Goal: Task Accomplishment & Management: Manage account settings

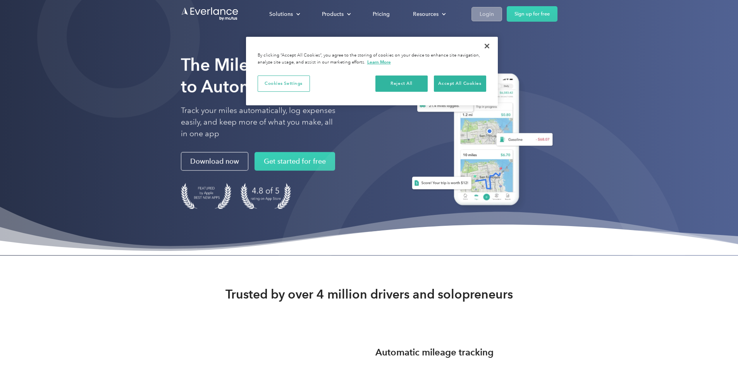
click at [494, 12] on div "Login" at bounding box center [486, 14] width 14 height 10
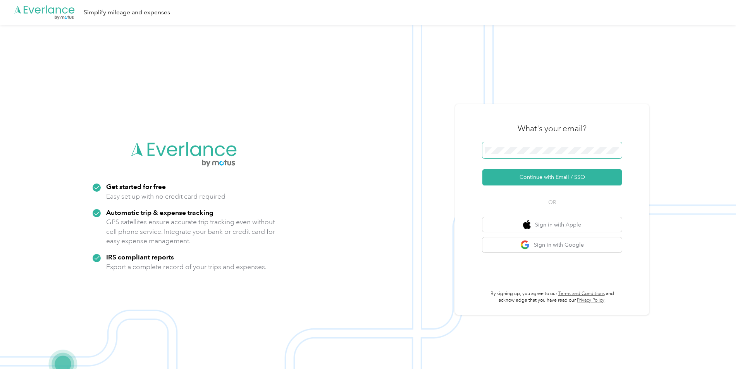
click at [586, 144] on span at bounding box center [551, 150] width 139 height 16
click at [537, 177] on button "Continue with Email / SSO" at bounding box center [551, 177] width 139 height 16
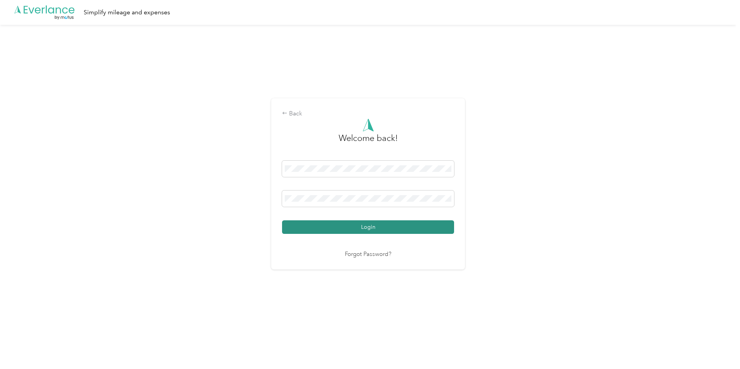
click at [357, 227] on button "Login" at bounding box center [368, 227] width 172 height 14
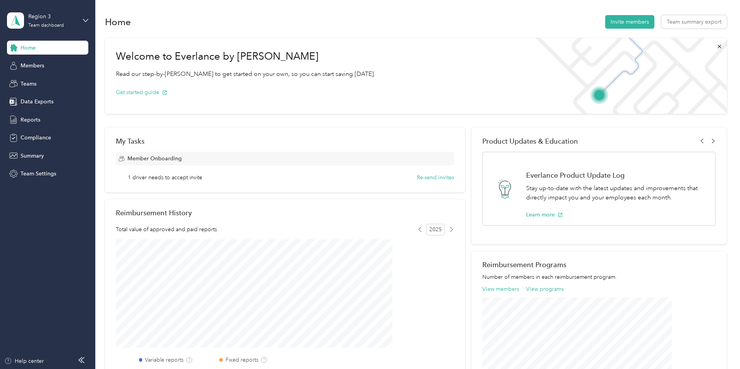
click at [82, 19] on div "Region 3 Team dashboard" at bounding box center [47, 20] width 81 height 27
click at [50, 81] on div "Personal dashboard" at bounding box center [38, 81] width 49 height 8
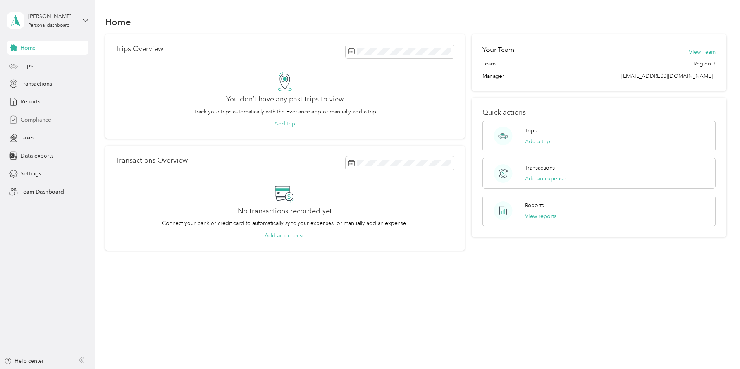
click at [39, 118] on span "Compliance" at bounding box center [36, 120] width 31 height 8
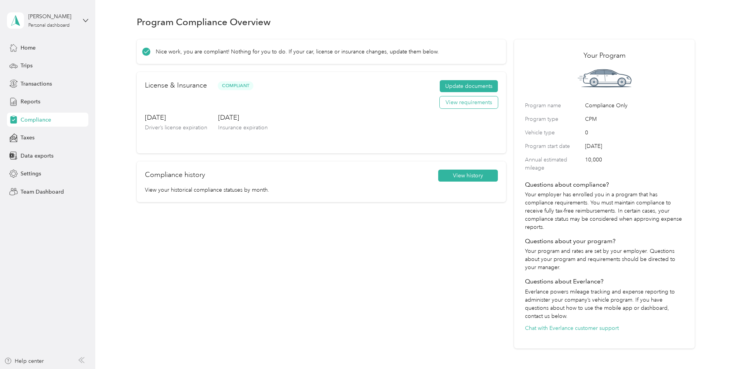
click at [470, 109] on button "View requirements" at bounding box center [468, 102] width 58 height 12
